Goal: Information Seeking & Learning: Understand process/instructions

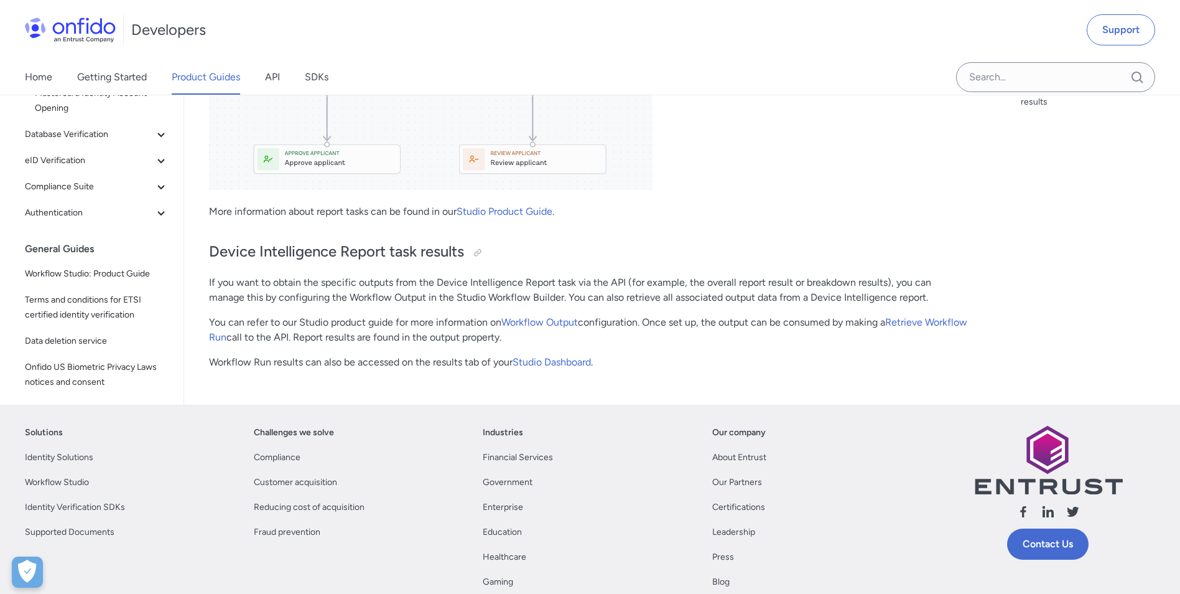
scroll to position [1307, 0]
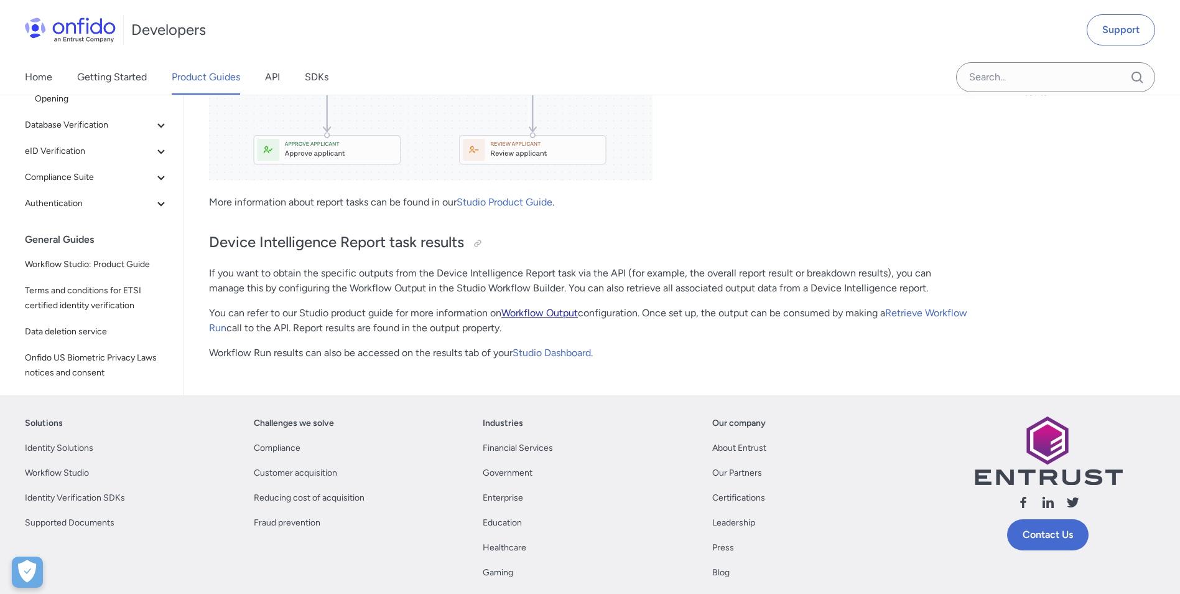
click at [540, 312] on link "Workflow Output" at bounding box center [540, 313] width 77 height 12
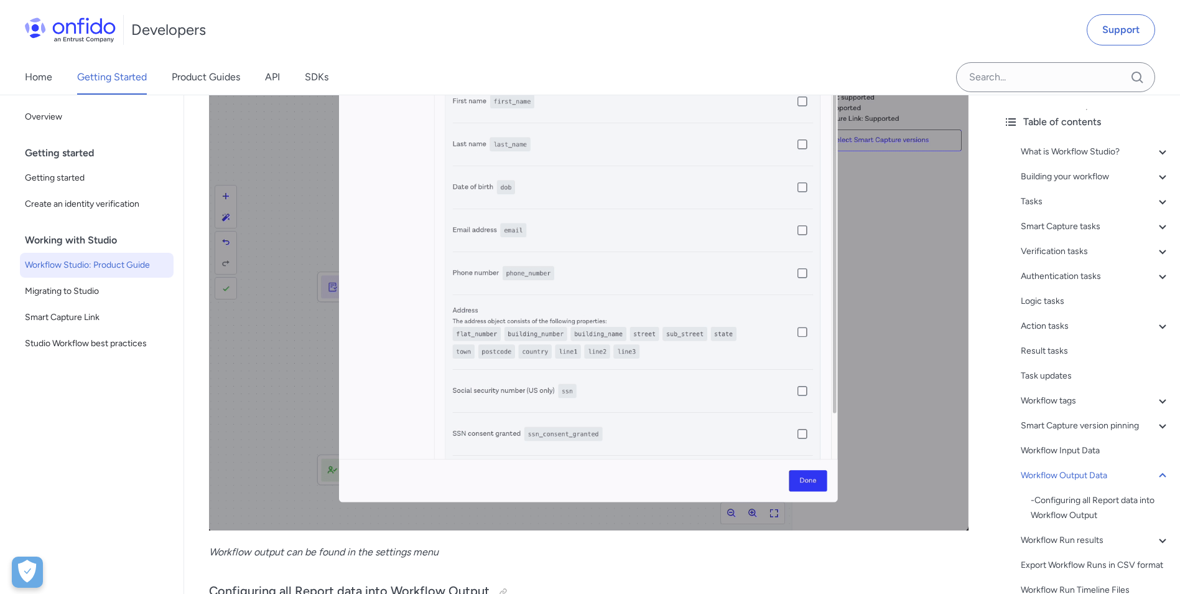
scroll to position [25184, 0]
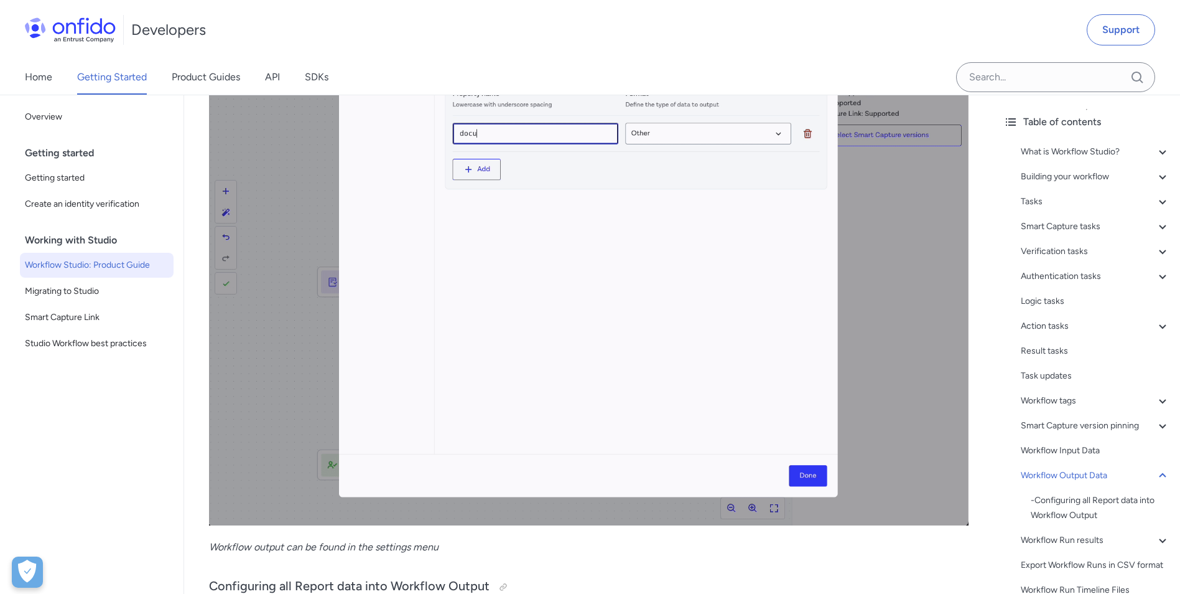
click at [576, 429] on img at bounding box center [589, 237] width 760 height 576
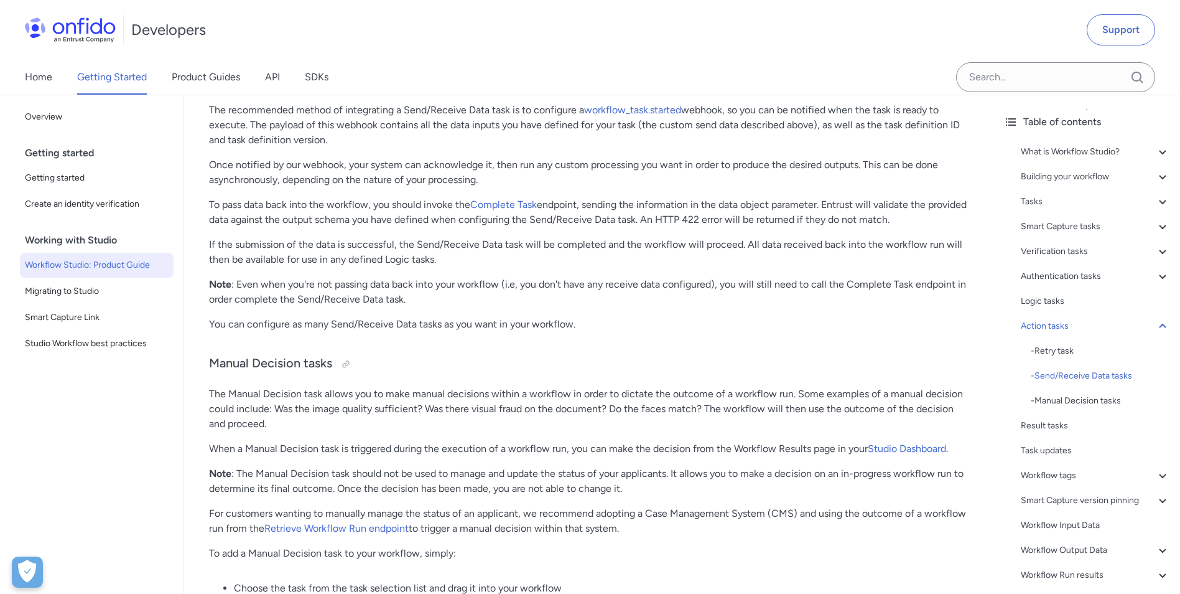
scroll to position [17779, 0]
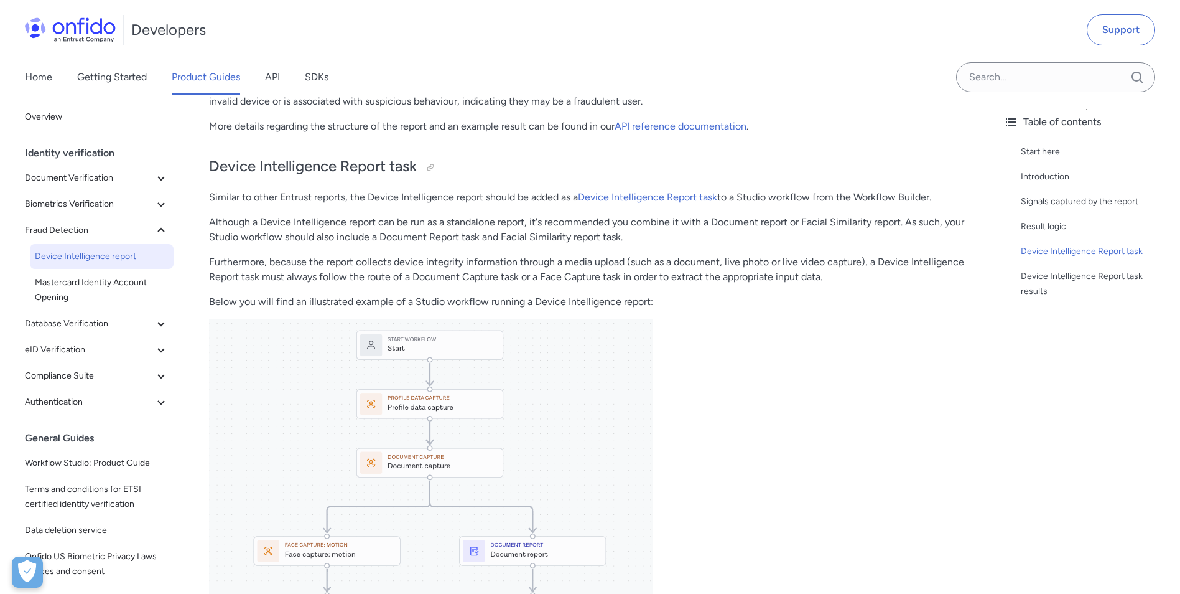
scroll to position [622, 0]
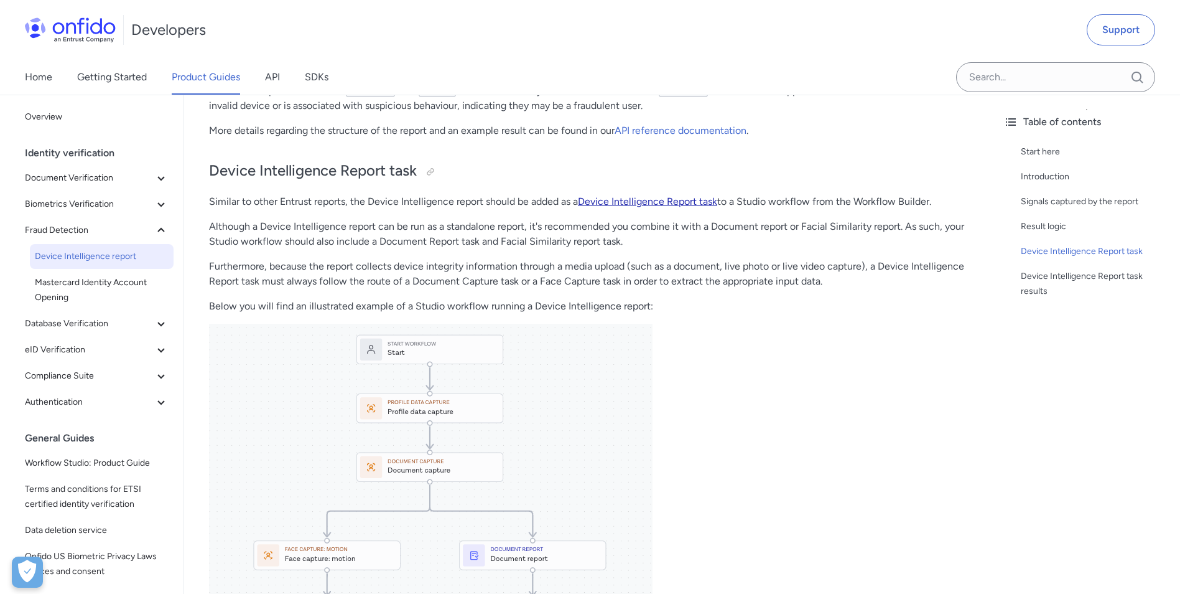
click at [610, 200] on link "Device Intelligence Report task" at bounding box center [647, 201] width 139 height 12
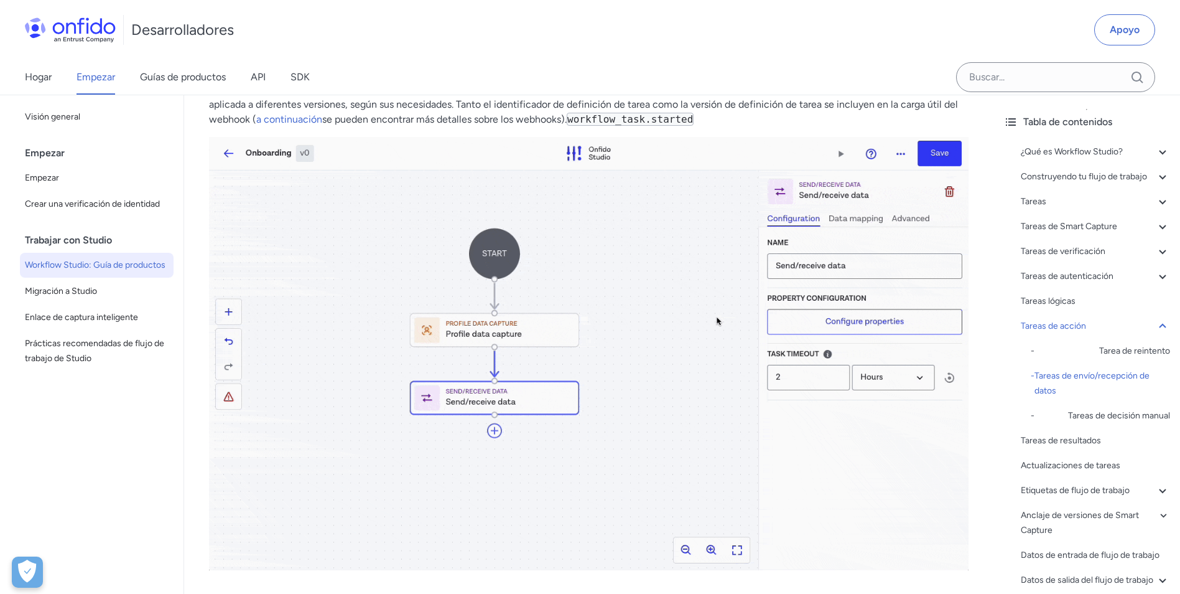
scroll to position [15759, 0]
